Goal: Navigation & Orientation: Find specific page/section

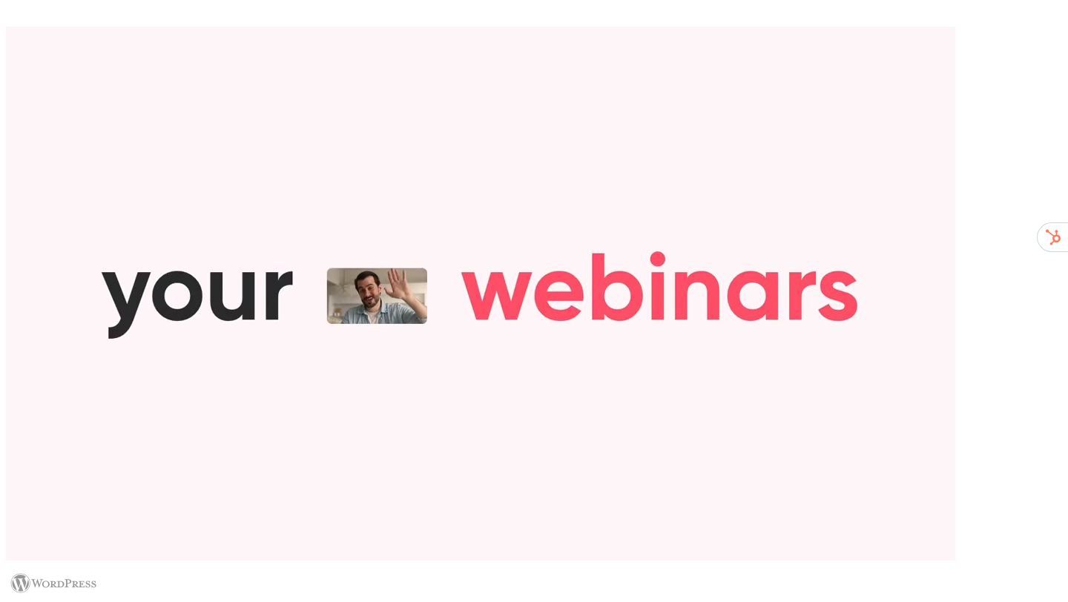
type input "**********"
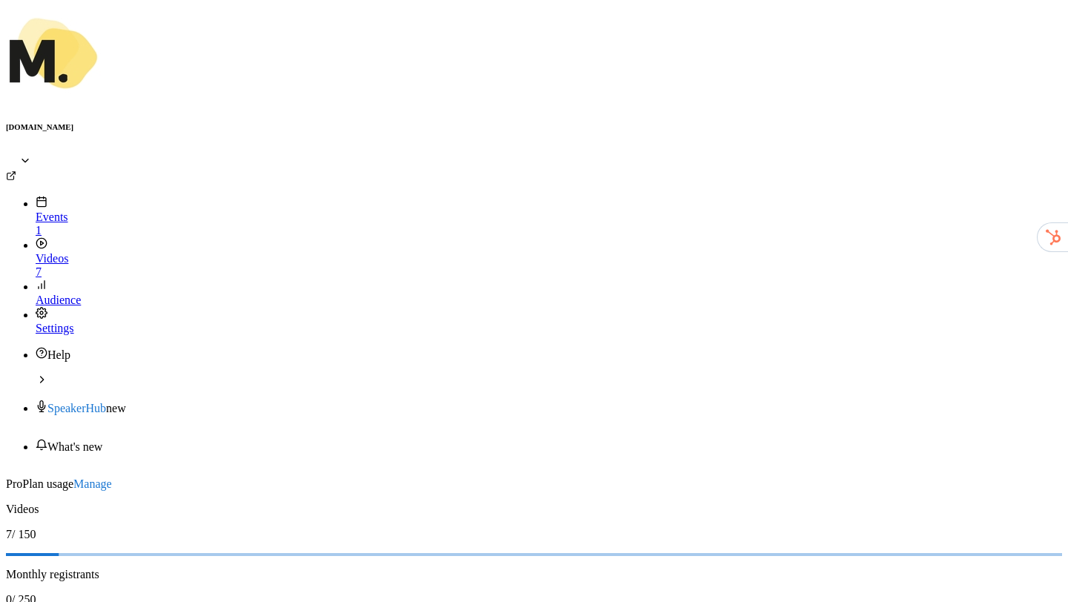
click at [70, 196] on link "Events 1" at bounding box center [549, 216] width 1027 height 41
